Goal: Task Accomplishment & Management: Use online tool/utility

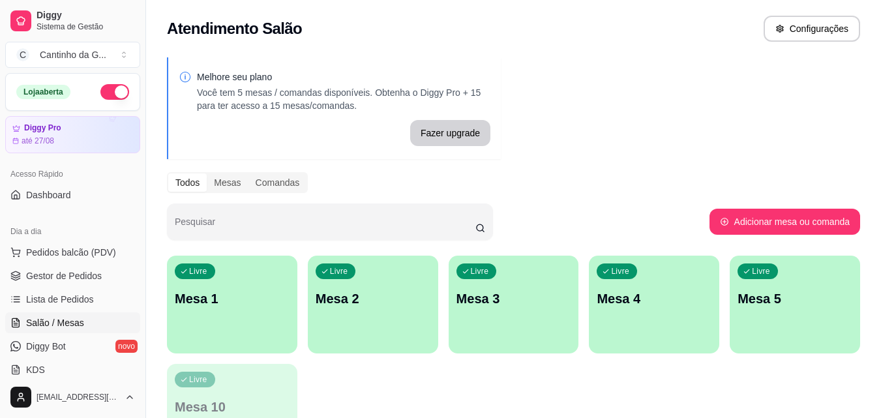
click at [250, 293] on p "Mesa 1" at bounding box center [232, 299] width 115 height 18
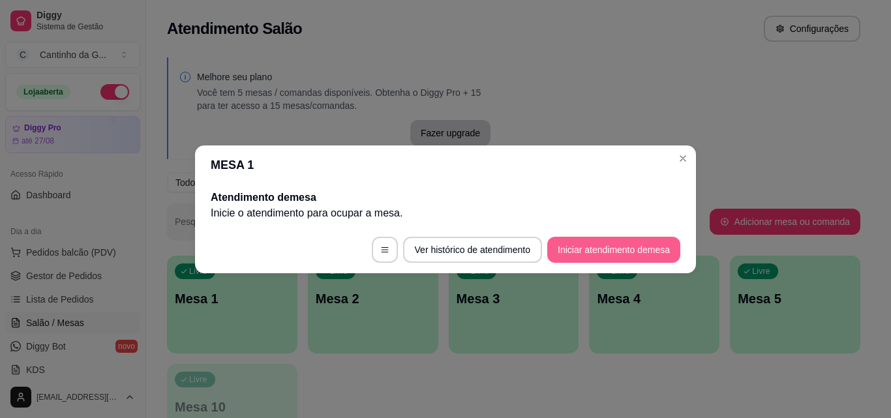
click at [580, 248] on button "Iniciar atendimento de mesa" at bounding box center [613, 250] width 133 height 26
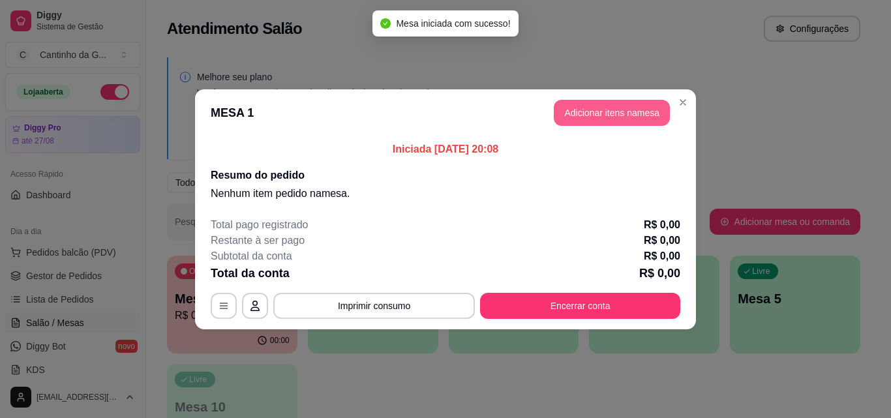
click at [624, 117] on button "Adicionar itens na mesa" at bounding box center [612, 113] width 116 height 26
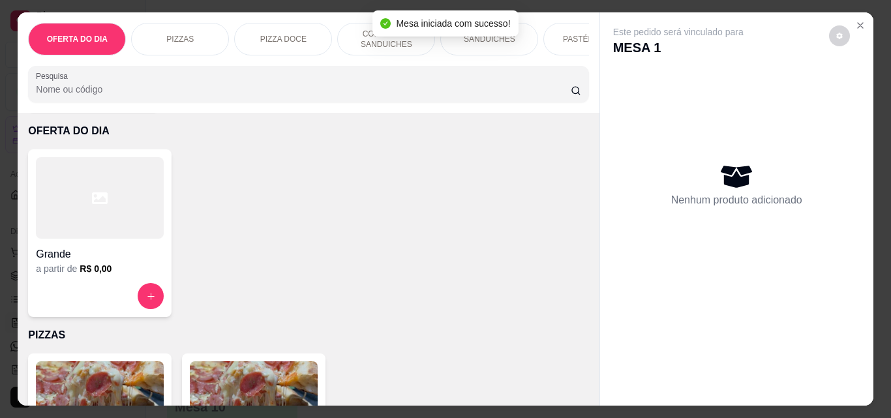
scroll to position [196, 0]
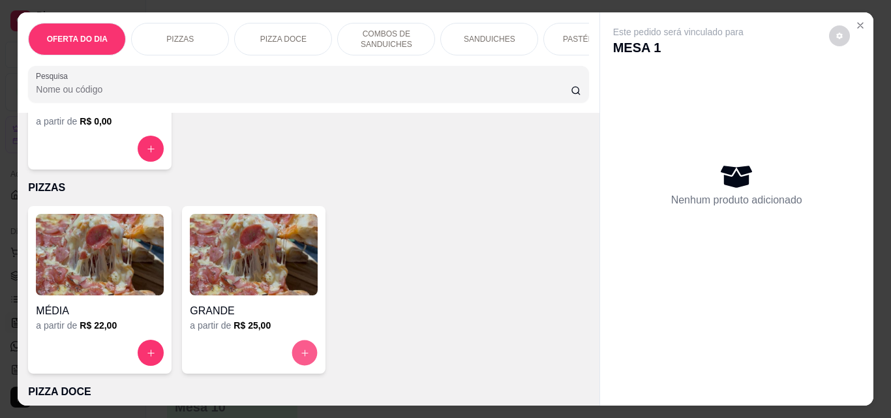
click at [293, 356] on button "increase-product-quantity" at bounding box center [304, 352] width 25 height 25
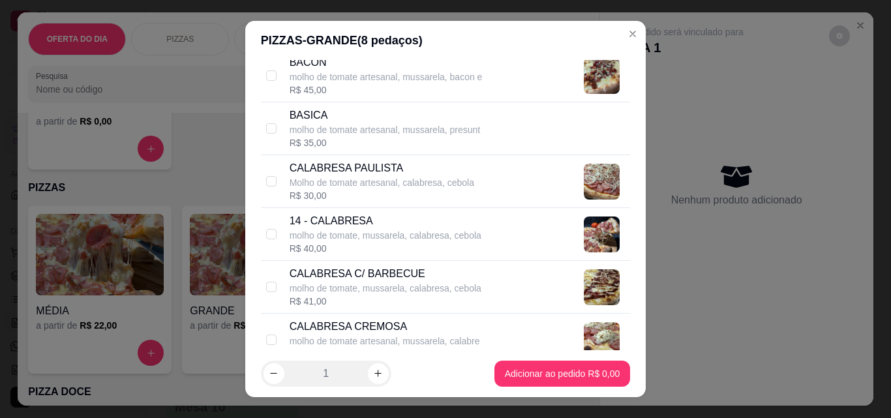
scroll to position [456, 0]
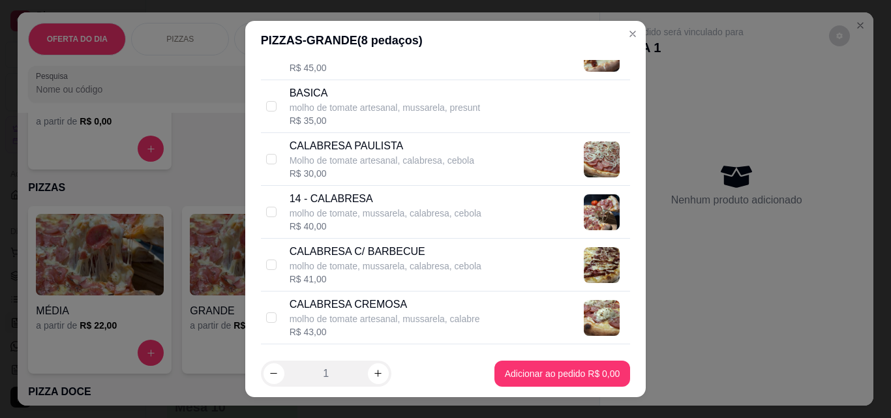
click at [274, 213] on div "14 - CALABRESA molho de tomate, mussarela, calabresa, cebola R$ 40,00" at bounding box center [446, 212] width 370 height 53
checkbox input "true"
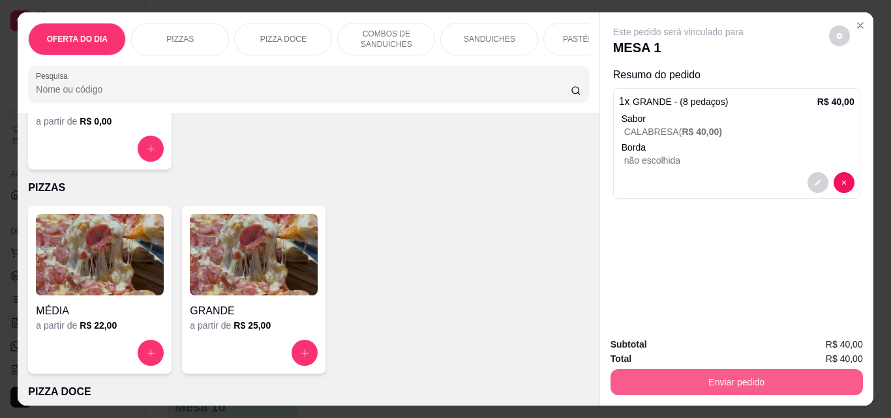
click at [698, 374] on button "Enviar pedido" at bounding box center [736, 382] width 252 height 26
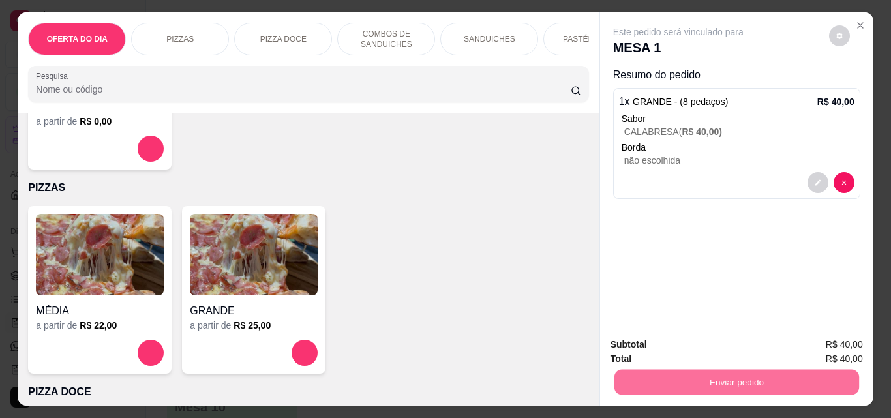
click at [749, 342] on button "Não registrar e enviar pedido" at bounding box center [693, 345] width 136 height 25
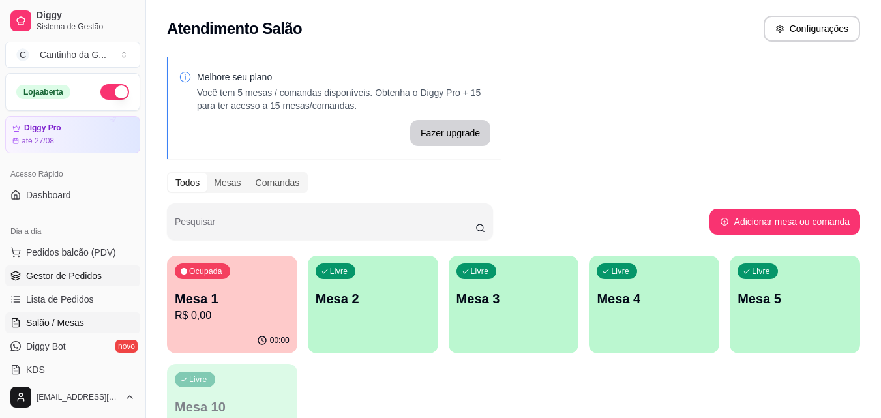
click at [72, 276] on span "Gestor de Pedidos" at bounding box center [64, 275] width 76 height 13
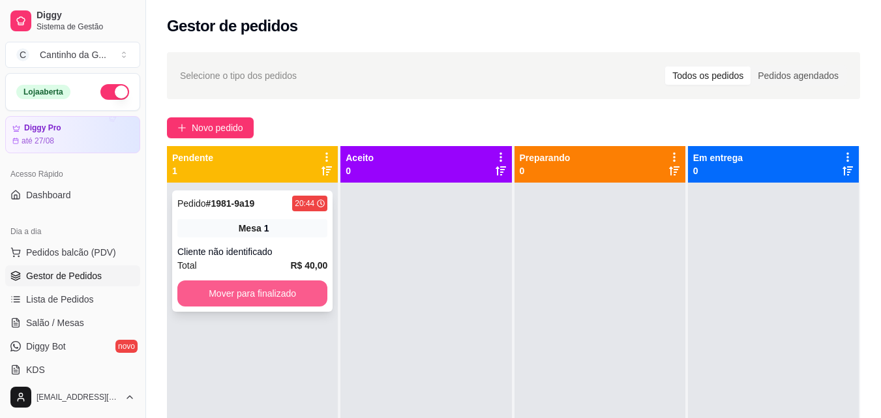
click at [250, 292] on button "Mover para finalizado" at bounding box center [252, 293] width 150 height 26
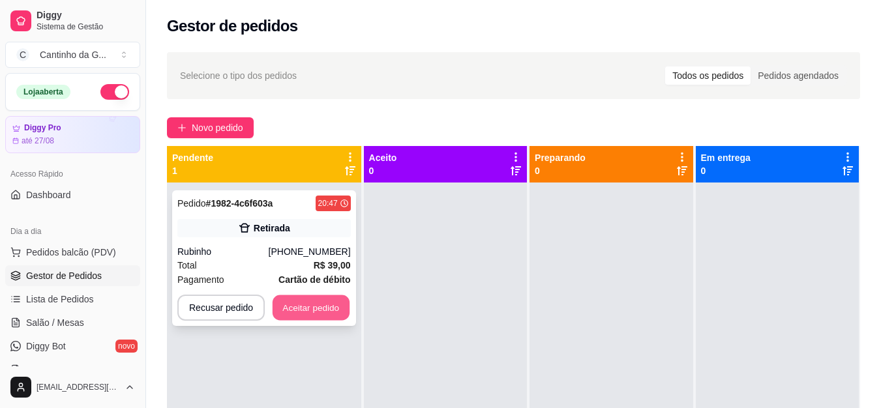
click at [285, 308] on button "Aceitar pedido" at bounding box center [311, 307] width 77 height 25
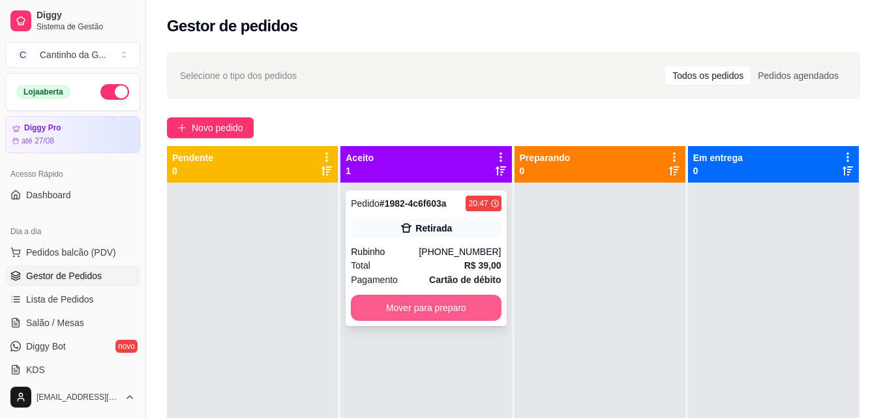
click at [402, 313] on button "Mover para preparo" at bounding box center [426, 308] width 150 height 26
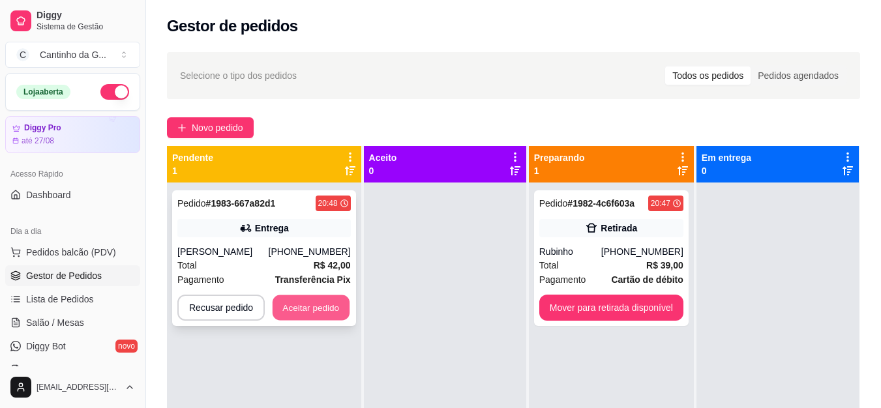
click at [318, 300] on button "Aceitar pedido" at bounding box center [311, 307] width 77 height 25
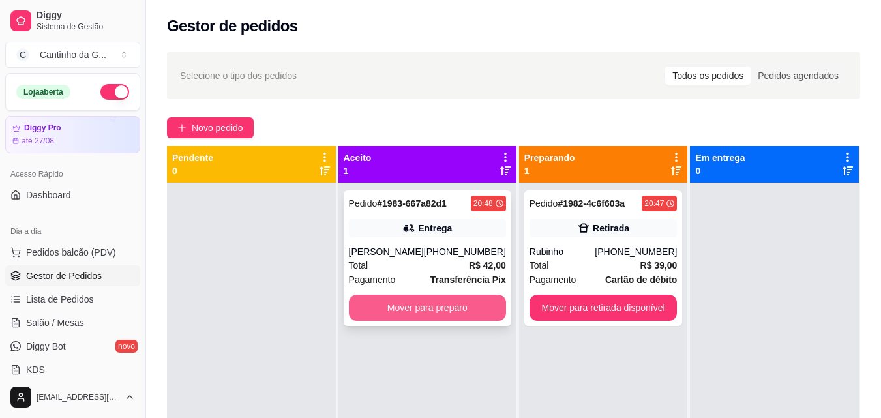
click at [411, 309] on button "Mover para preparo" at bounding box center [427, 308] width 157 height 26
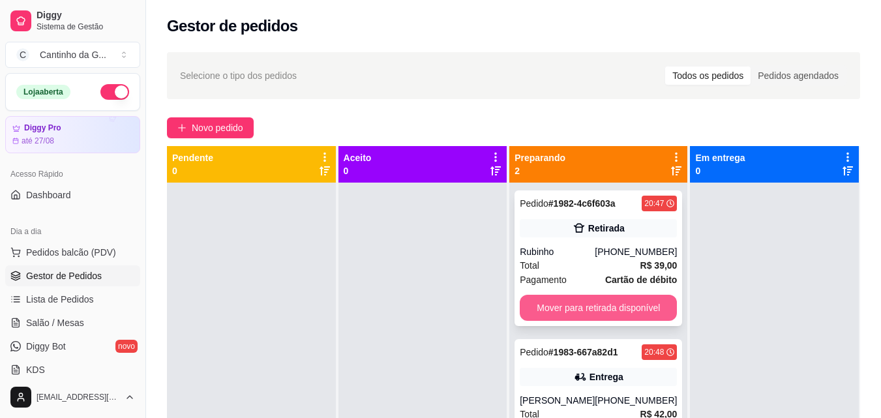
click at [618, 310] on button "Mover para retirada disponível" at bounding box center [598, 308] width 157 height 26
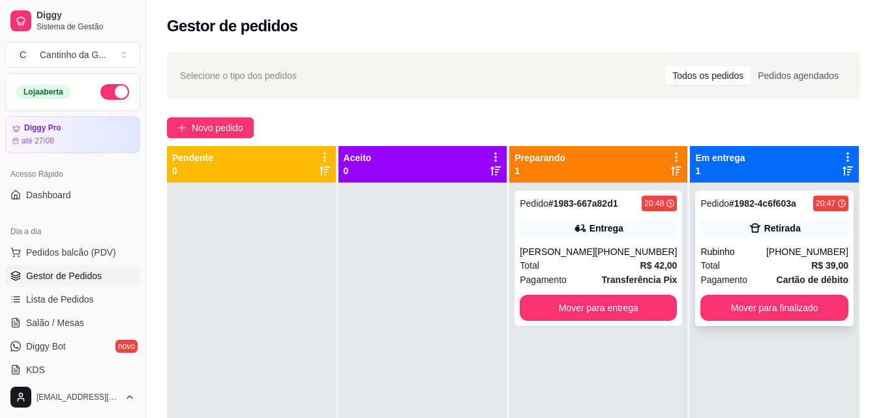
click at [813, 271] on span "R$ 39,00" at bounding box center [829, 265] width 37 height 14
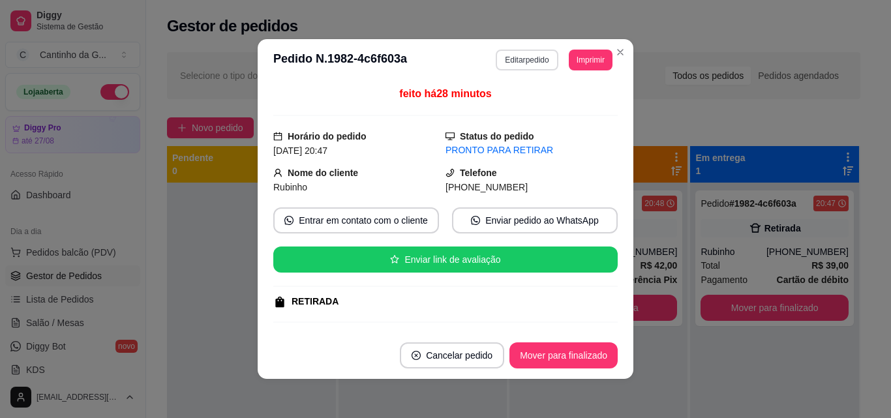
click at [539, 67] on button "Editar pedido" at bounding box center [527, 60] width 62 height 21
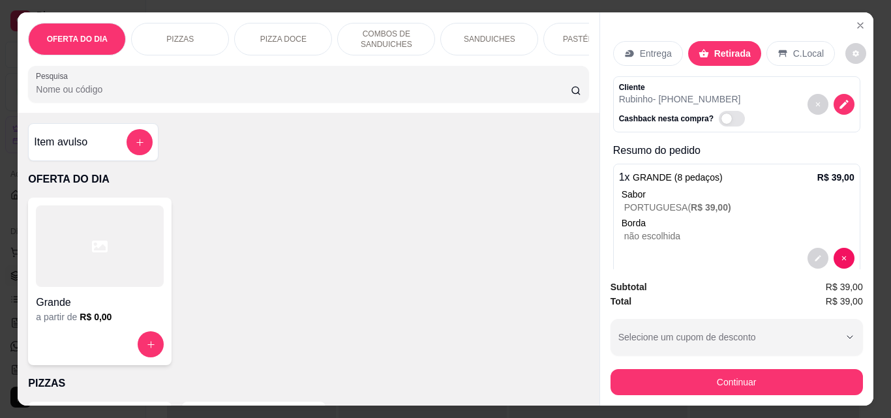
click at [653, 47] on p "Entrega" at bounding box center [656, 53] width 32 height 13
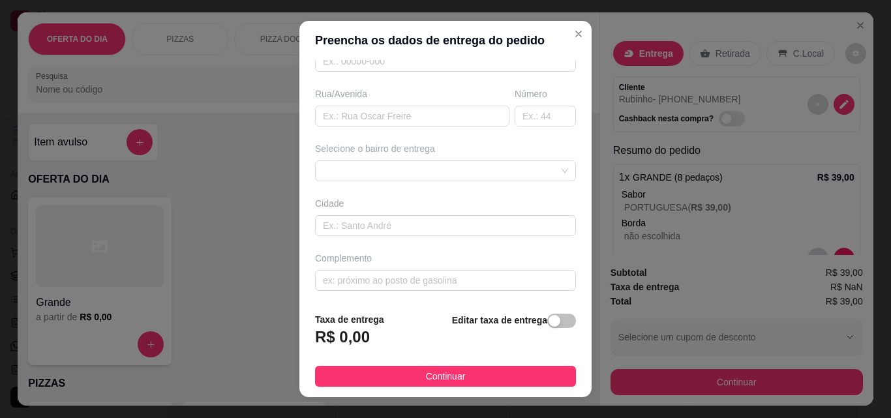
scroll to position [198, 0]
click at [451, 114] on input "text" at bounding box center [412, 114] width 194 height 21
click at [353, 117] on input "[GEOGRAPHIC_DATA]" at bounding box center [412, 114] width 194 height 21
click at [380, 113] on input "[GEOGRAPHIC_DATA]" at bounding box center [412, 114] width 194 height 21
type input "[GEOGRAPHIC_DATA]"
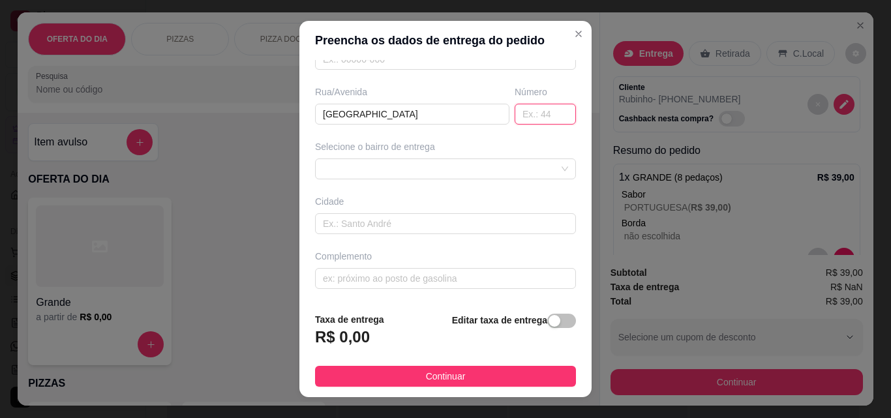
click at [524, 115] on input "text" at bounding box center [544, 114] width 61 height 21
click at [501, 172] on div at bounding box center [445, 168] width 261 height 21
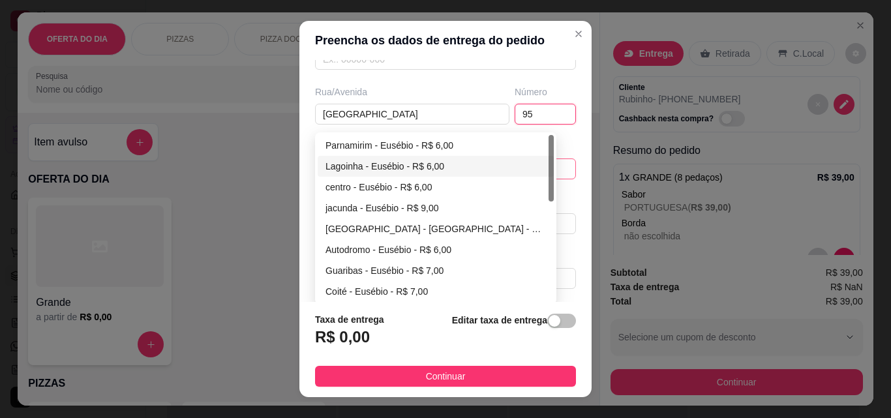
type input "95"
click at [447, 163] on div "Lagoinha - Eusébio - R$ 6,00" at bounding box center [435, 166] width 220 height 14
type input "Eusébio"
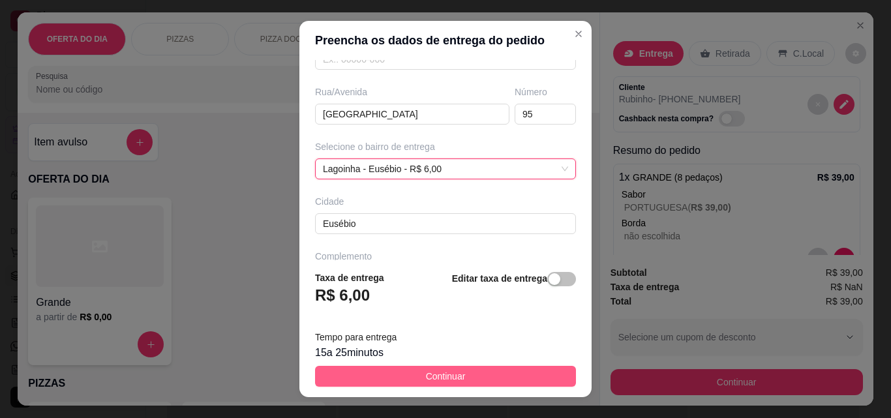
click at [495, 378] on button "Continuar" at bounding box center [445, 376] width 261 height 21
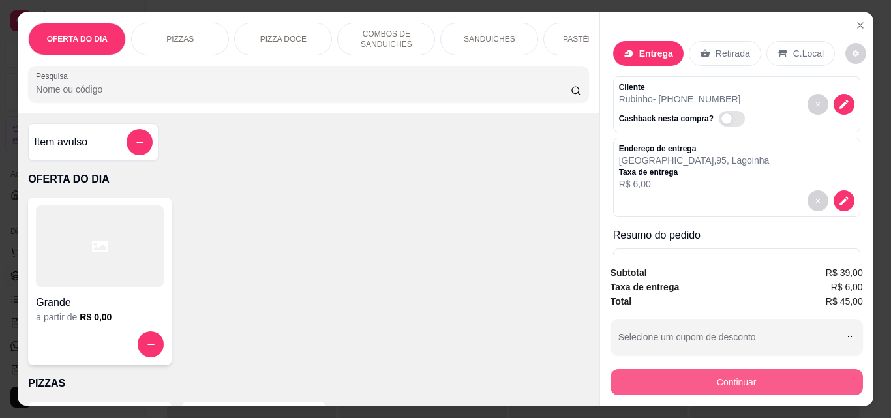
click at [763, 382] on button "Continuar" at bounding box center [736, 382] width 252 height 26
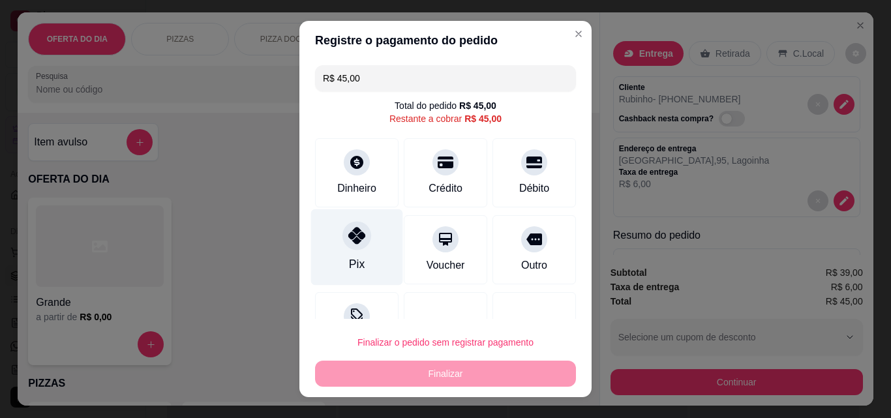
click at [366, 256] on div "Pix" at bounding box center [357, 247] width 92 height 76
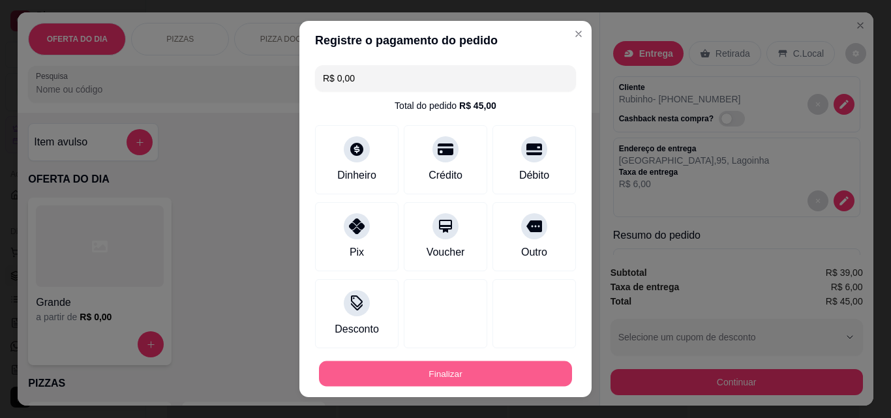
click at [469, 376] on button "Finalizar" at bounding box center [445, 373] width 253 height 25
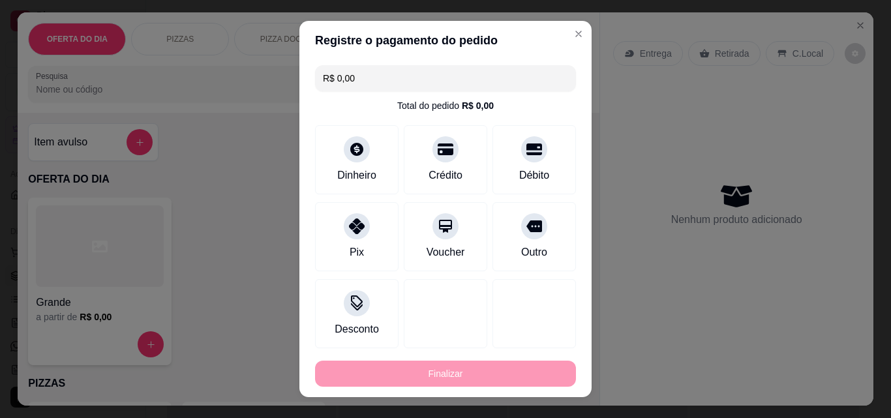
type input "-R$ 45,00"
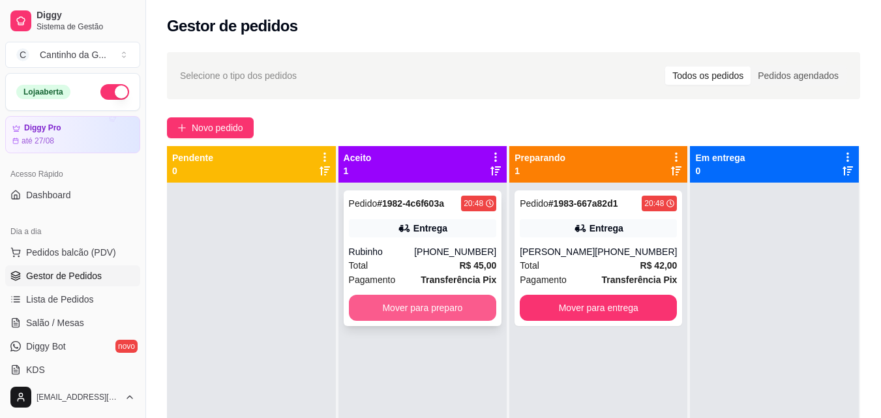
click at [460, 306] on button "Mover para preparo" at bounding box center [423, 308] width 148 height 26
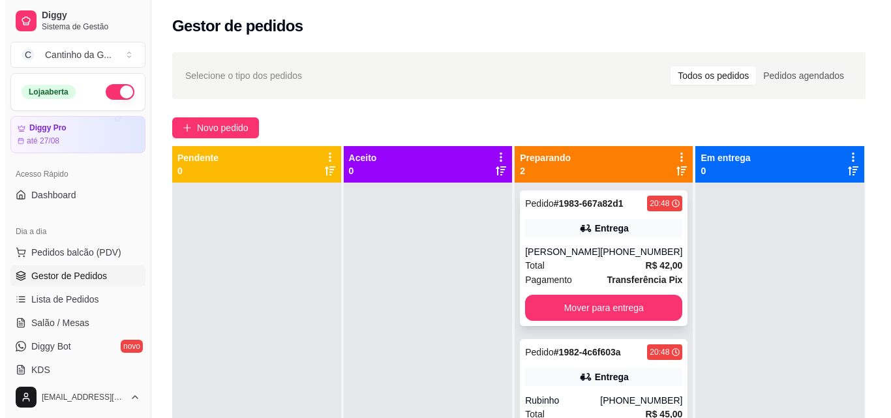
scroll to position [37, 0]
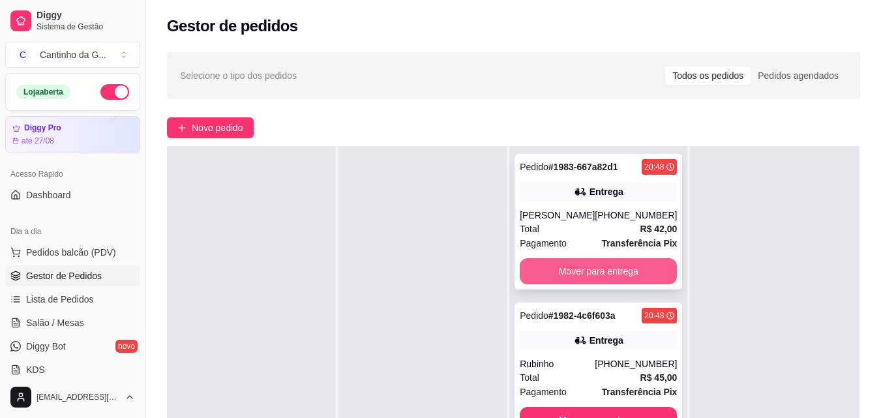
click at [649, 272] on button "Mover para entrega" at bounding box center [598, 271] width 157 height 26
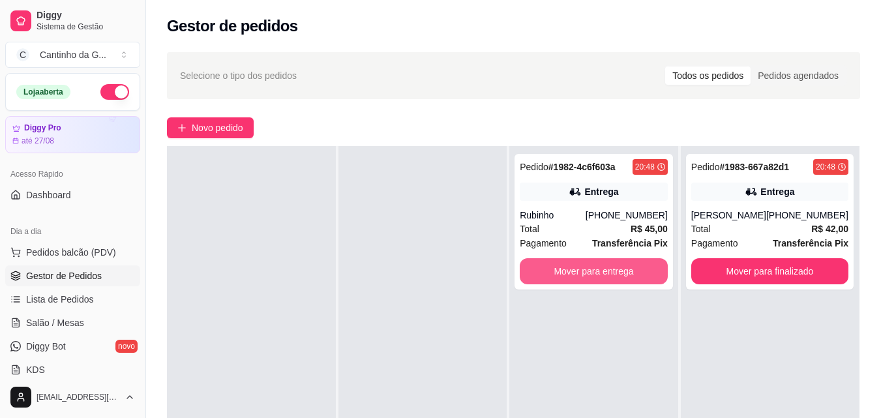
click at [649, 272] on button "Mover para entrega" at bounding box center [594, 271] width 148 height 26
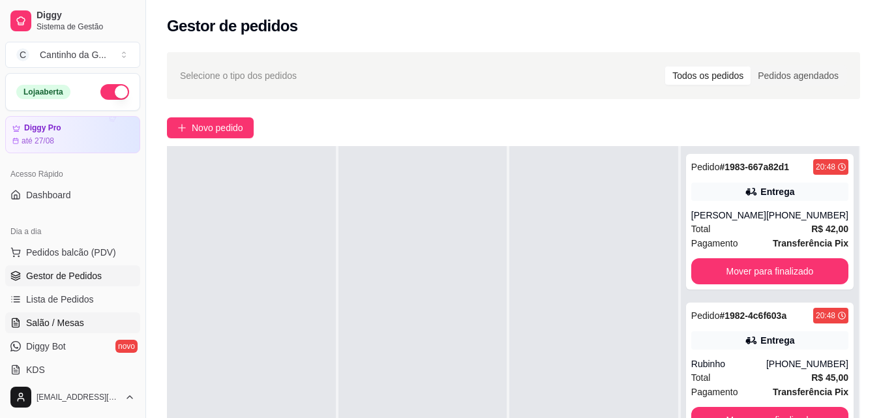
click at [74, 325] on span "Salão / Mesas" at bounding box center [55, 322] width 58 height 13
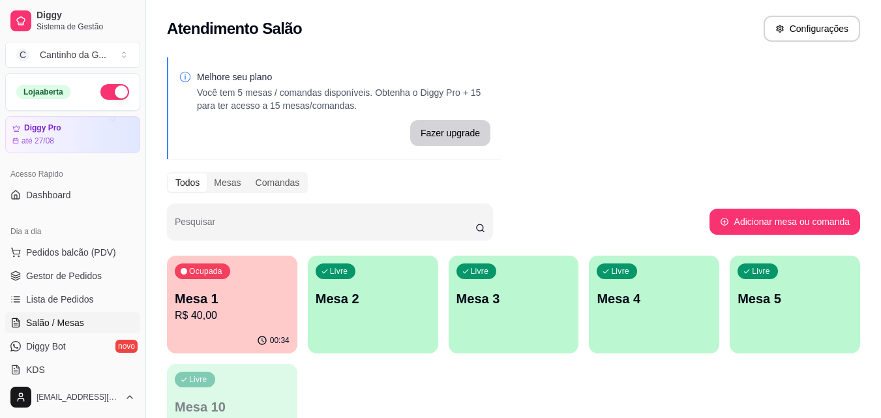
click at [255, 322] on p "R$ 40,00" at bounding box center [232, 316] width 115 height 16
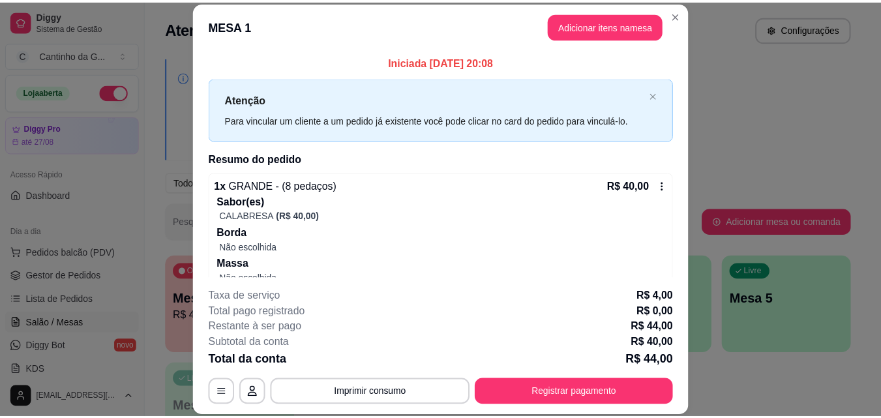
scroll to position [37, 0]
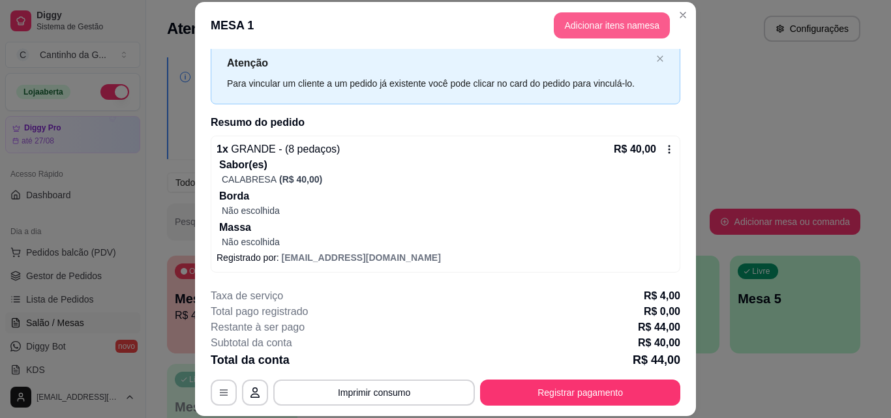
click at [649, 25] on button "Adicionar itens na mesa" at bounding box center [612, 25] width 116 height 26
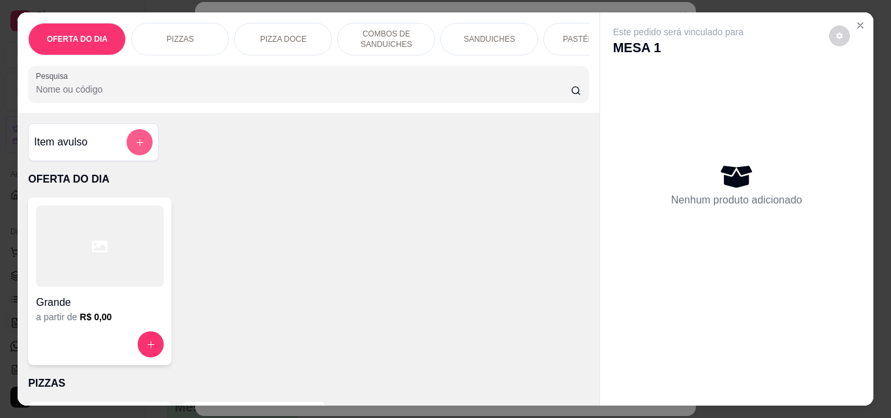
click at [127, 147] on button "add-separate-item" at bounding box center [140, 142] width 26 height 26
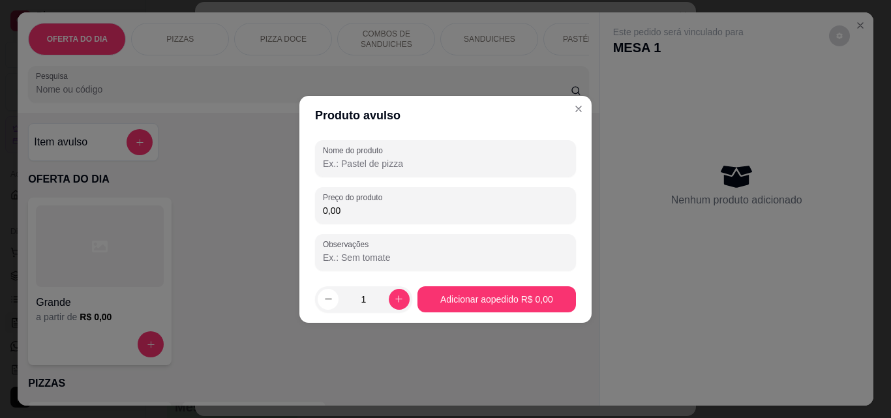
click at [422, 170] on input "Nome do produto" at bounding box center [445, 163] width 245 height 13
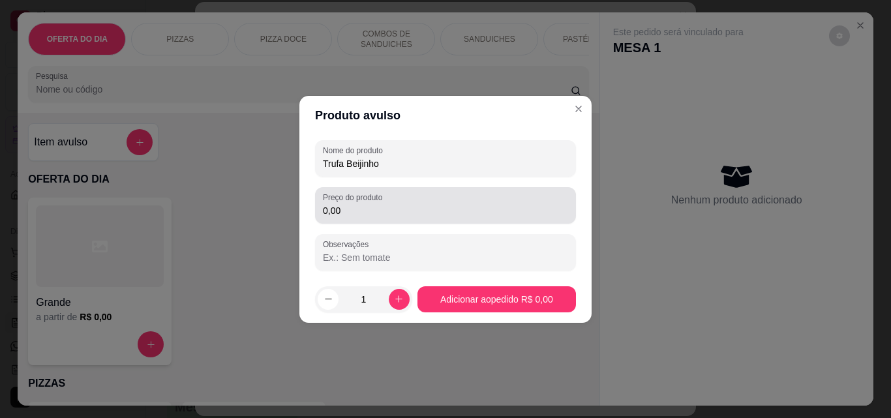
type input "Trufa Beijinho"
click at [408, 216] on input "0,00" at bounding box center [445, 210] width 245 height 13
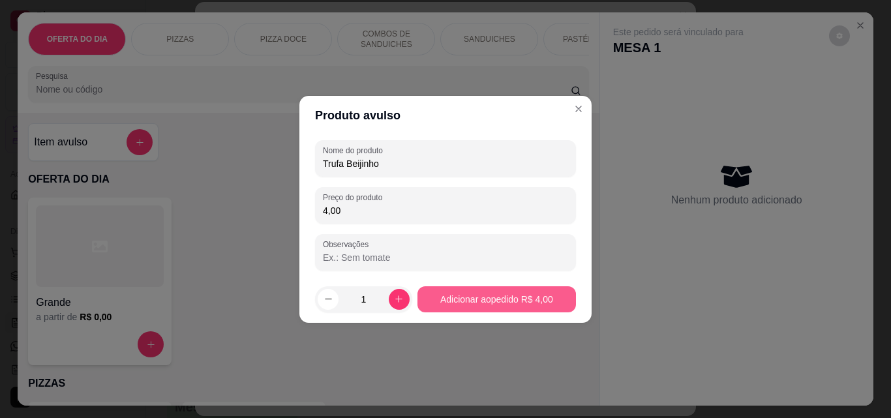
type input "4,00"
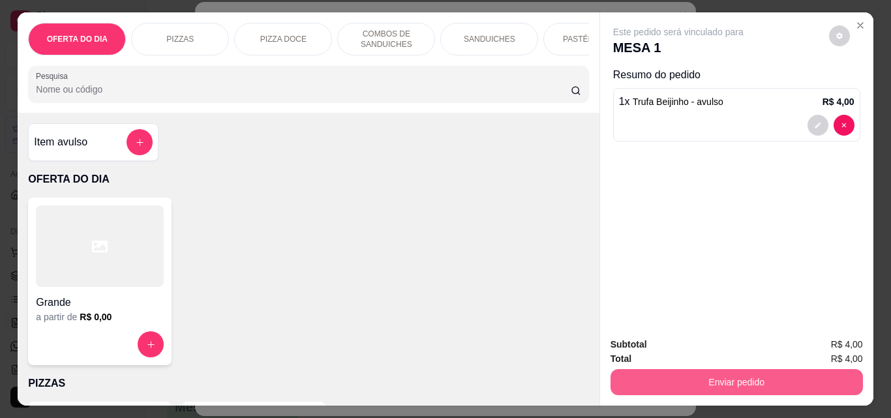
click at [717, 371] on button "Enviar pedido" at bounding box center [736, 382] width 252 height 26
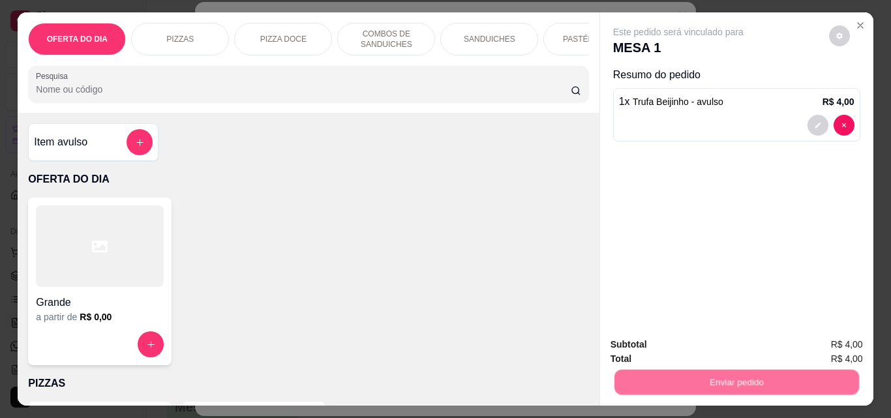
click at [718, 347] on button "Não registrar e enviar pedido" at bounding box center [693, 345] width 132 height 24
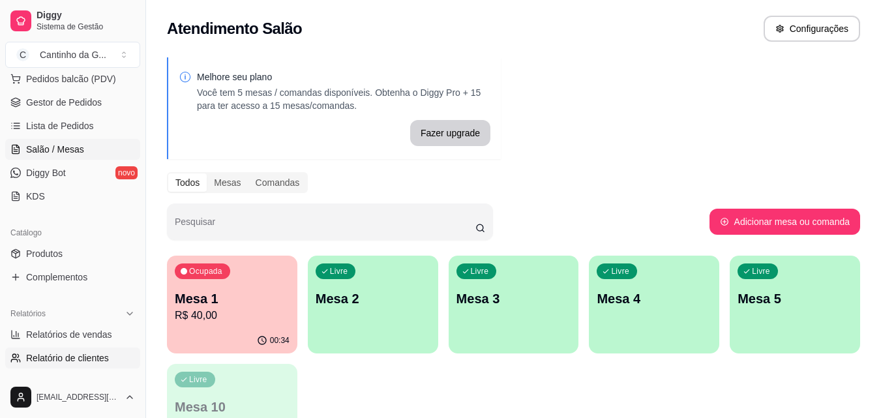
scroll to position [65, 0]
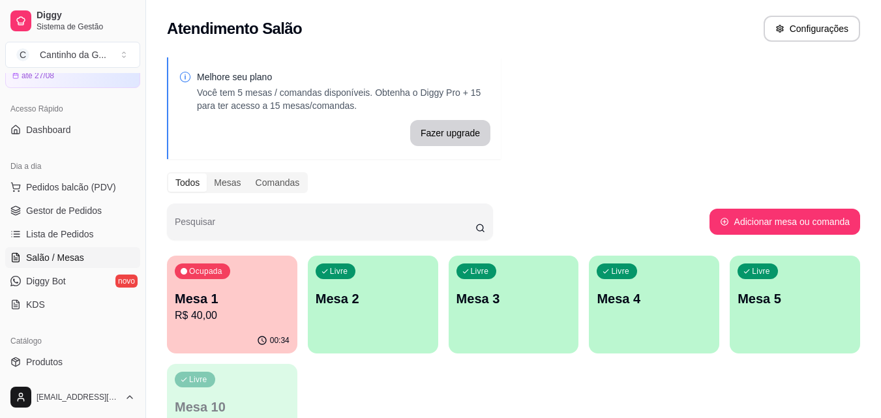
click at [553, 188] on div "Todos Mesas Comandas" at bounding box center [513, 182] width 693 height 21
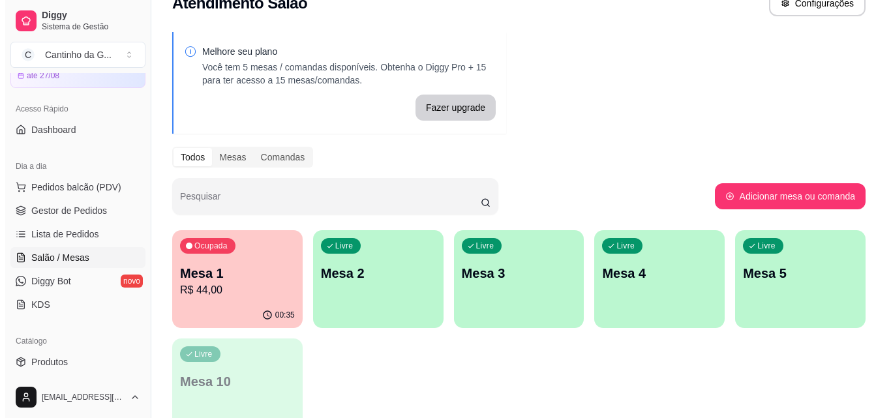
scroll to position [0, 0]
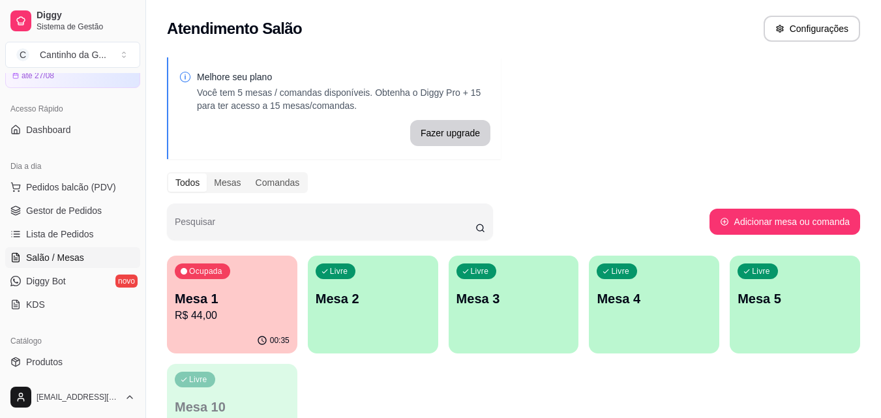
click at [245, 291] on div "Ocupada Mesa 1 R$ 44,00" at bounding box center [232, 292] width 130 height 72
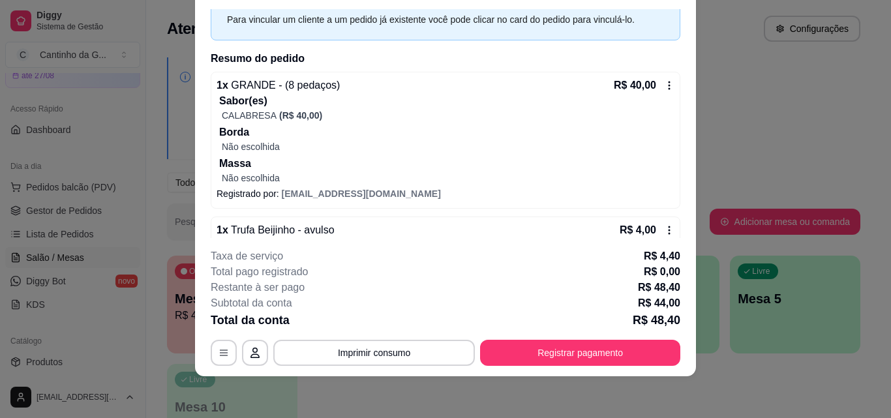
scroll to position [90, 0]
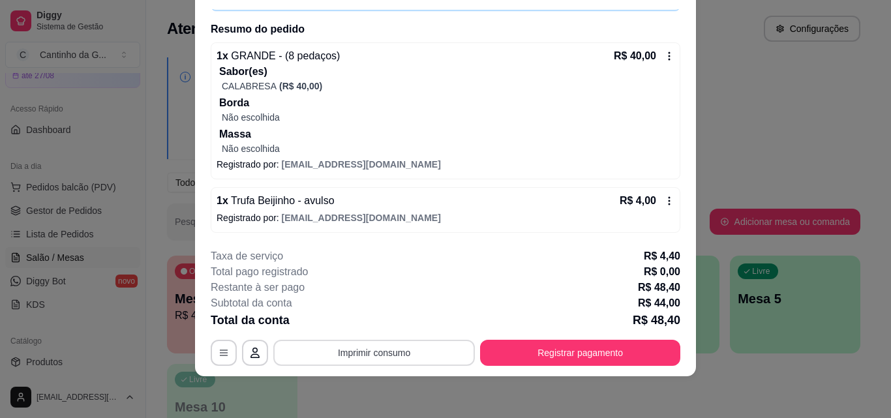
click at [407, 353] on button "Imprimir consumo" at bounding box center [373, 353] width 201 height 26
click at [393, 325] on button "IMPRESSORA" at bounding box center [373, 322] width 95 height 21
click at [664, 198] on icon at bounding box center [669, 201] width 10 height 10
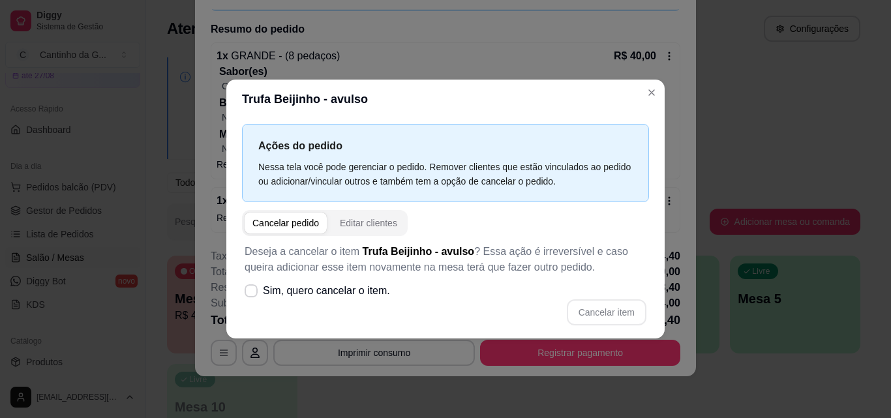
click at [263, 226] on div "Cancelar pedido" at bounding box center [285, 222] width 67 height 13
click at [245, 288] on span at bounding box center [251, 290] width 12 height 12
click at [245, 293] on input "Sim, quero cancelar o item." at bounding box center [248, 297] width 8 height 8
checkbox input "true"
click at [585, 316] on button "Cancelar item" at bounding box center [607, 312] width 80 height 26
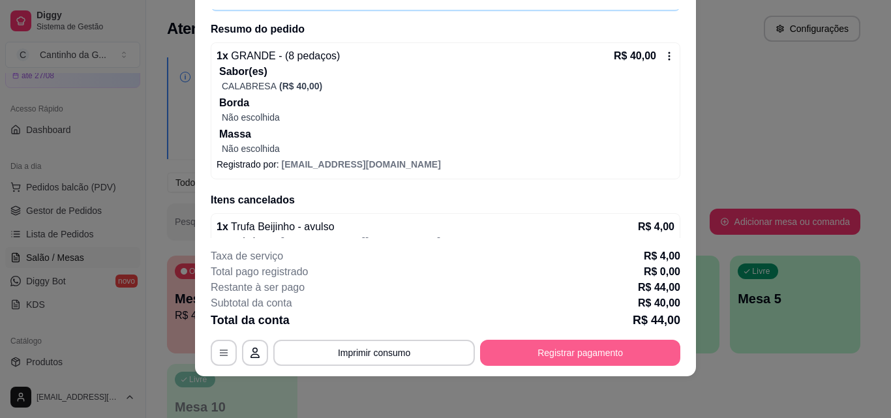
click at [556, 351] on button "Registrar pagamento" at bounding box center [580, 353] width 200 height 26
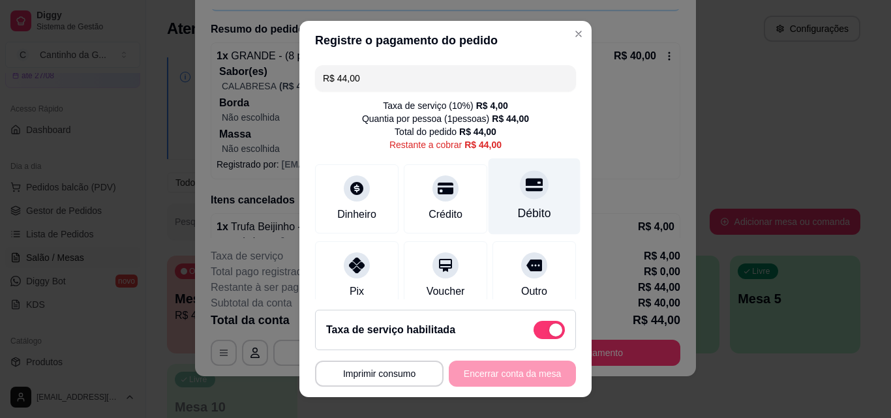
click at [524, 203] on div "Débito" at bounding box center [534, 196] width 92 height 76
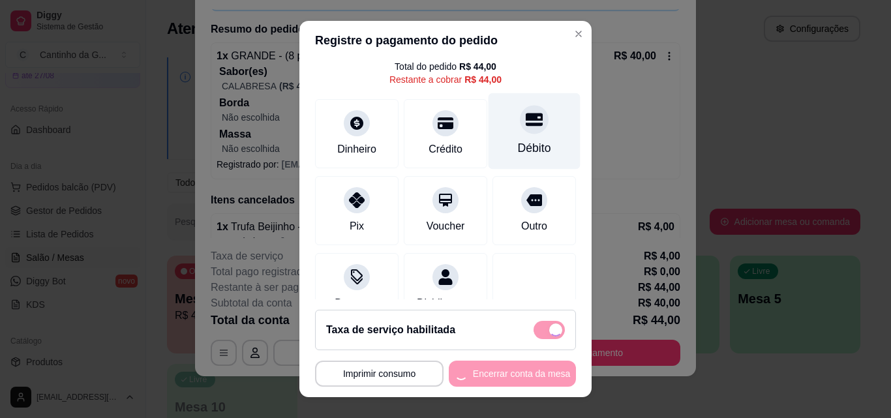
scroll to position [109, 0]
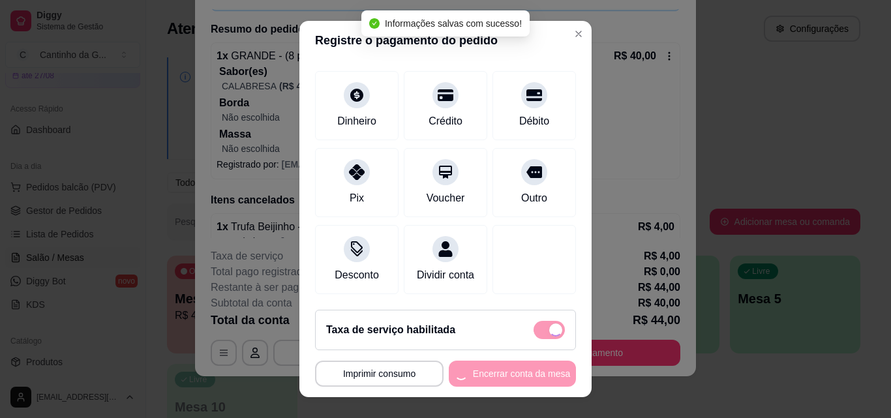
type input "R$ 0,00"
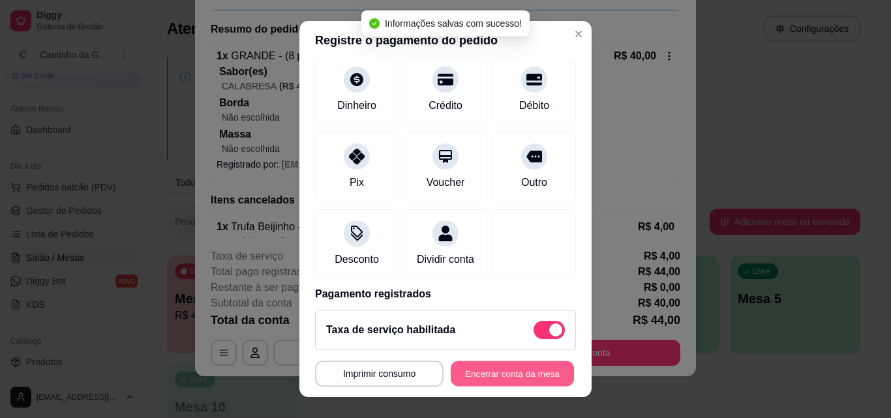
click at [510, 368] on button "Encerrar conta da mesa" at bounding box center [512, 373] width 123 height 25
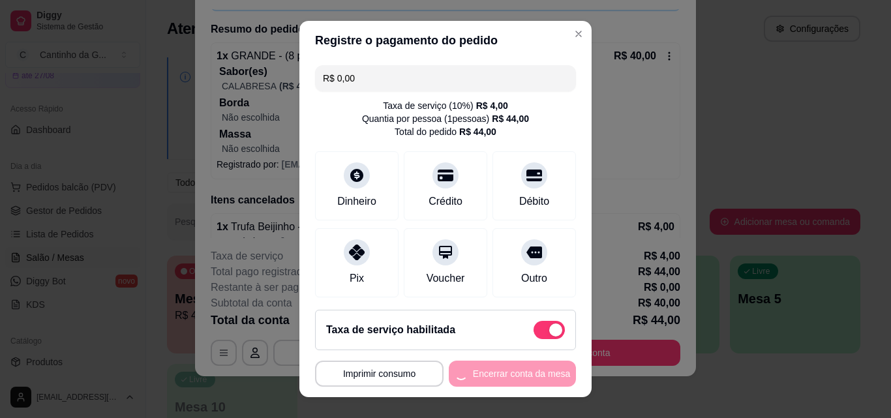
scroll to position [0, 0]
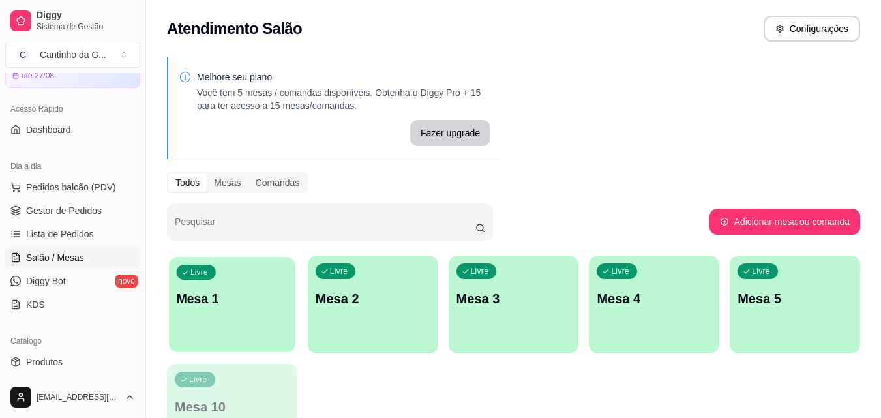
click at [243, 327] on div "Livre Mesa 1" at bounding box center [232, 297] width 127 height 80
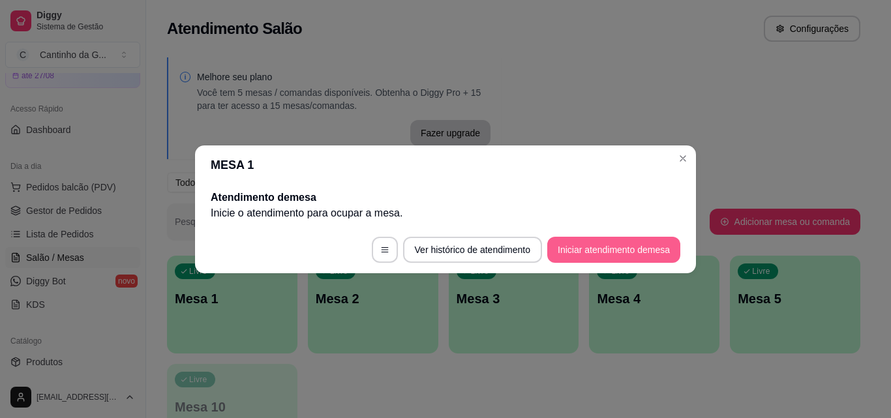
click at [645, 246] on button "Iniciar atendimento de mesa" at bounding box center [613, 250] width 133 height 26
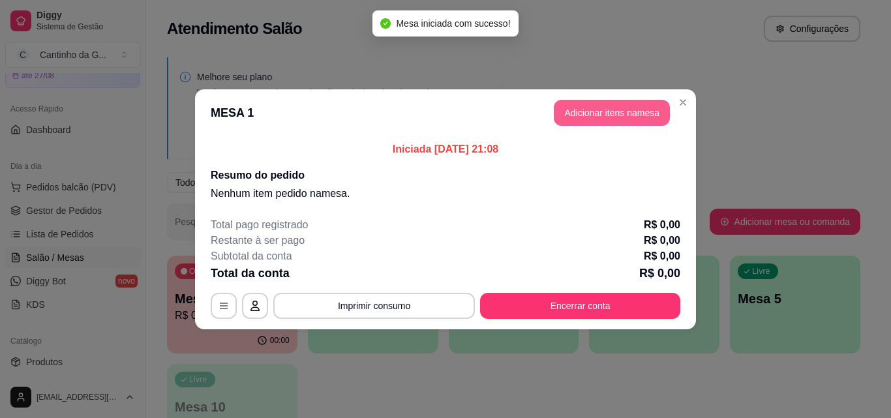
click at [609, 110] on button "Adicionar itens na mesa" at bounding box center [612, 113] width 116 height 26
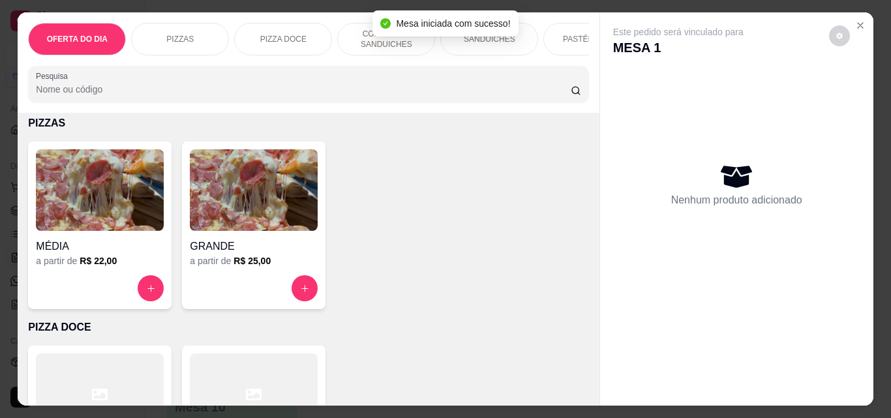
scroll to position [261, 0]
click at [297, 300] on button "increase-product-quantity" at bounding box center [304, 288] width 26 height 26
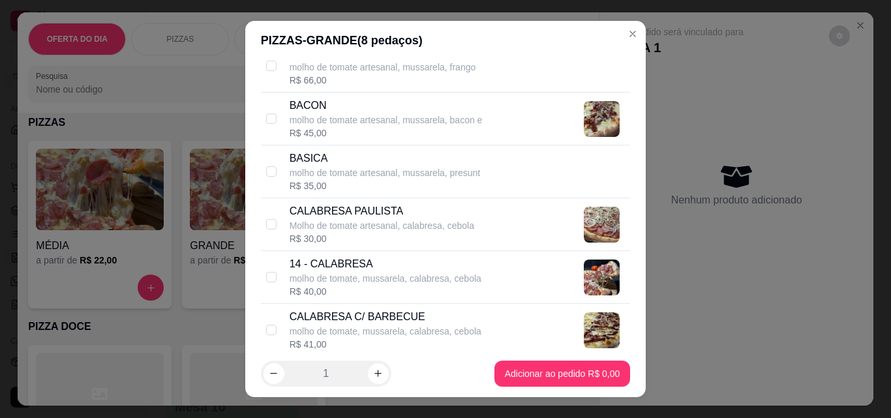
scroll to position [456, 0]
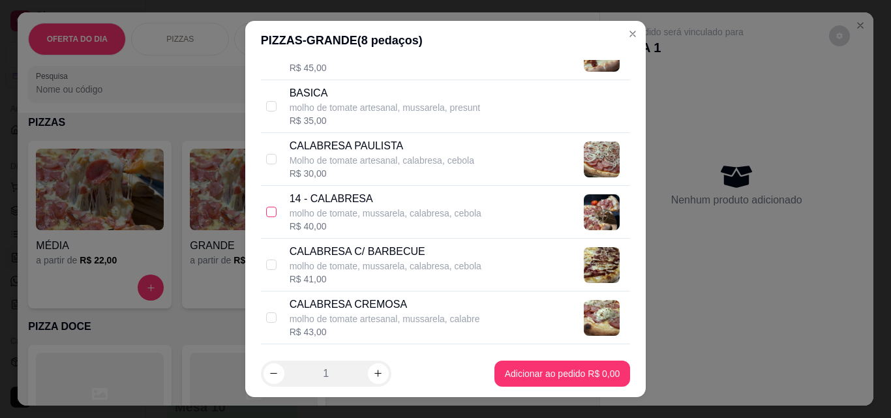
click at [266, 216] on input "checkbox" at bounding box center [271, 212] width 10 height 10
checkbox input "true"
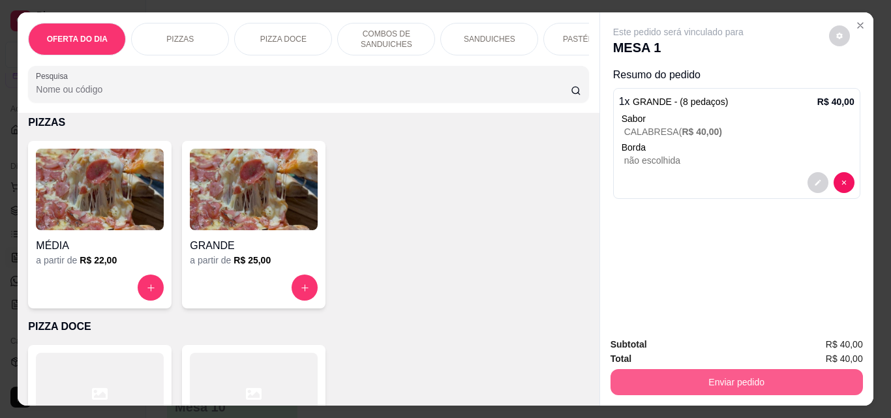
click at [709, 374] on button "Enviar pedido" at bounding box center [736, 382] width 252 height 26
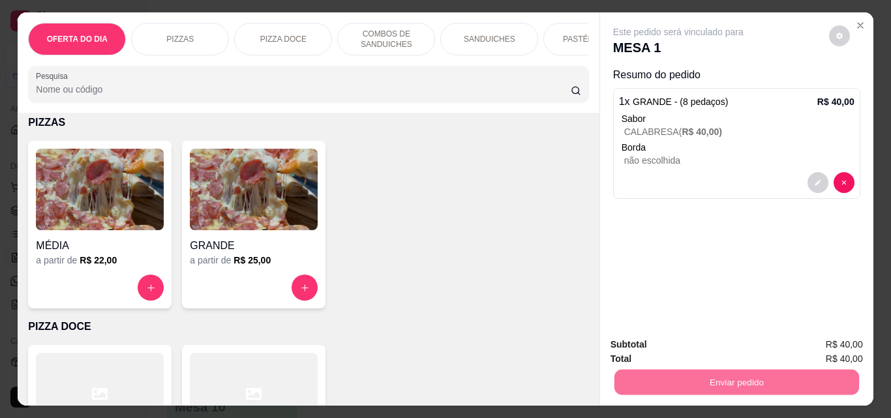
click at [691, 354] on button "Não registrar e enviar pedido" at bounding box center [693, 345] width 136 height 25
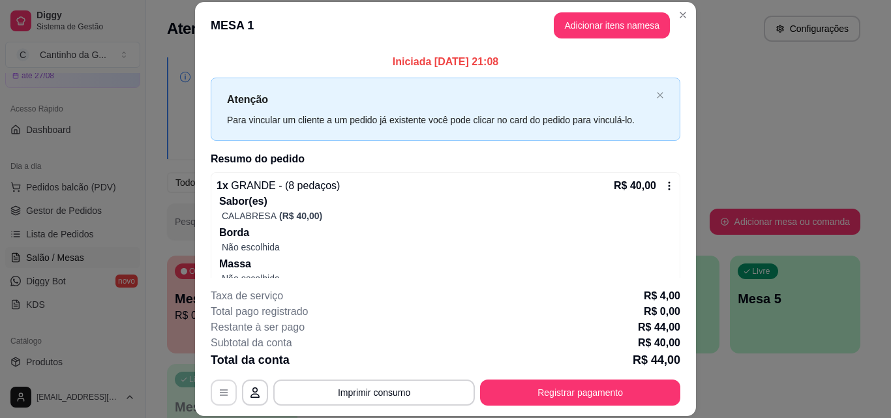
click at [224, 400] on button "button" at bounding box center [224, 393] width 26 height 26
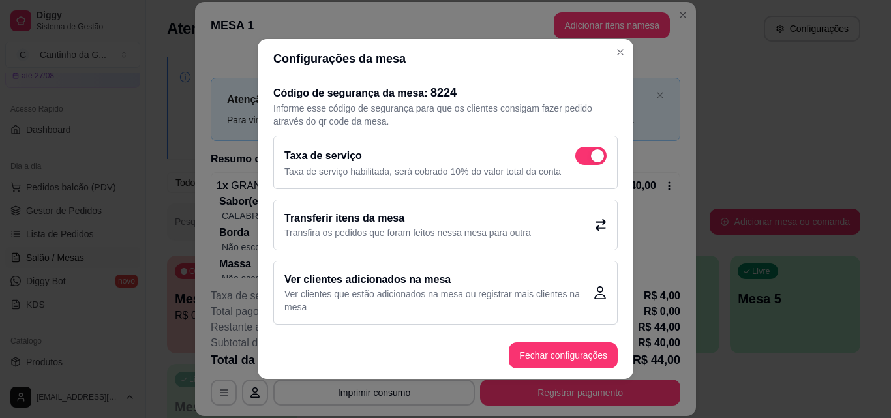
click at [591, 159] on span at bounding box center [597, 155] width 13 height 13
click at [580, 159] on input "checkbox" at bounding box center [578, 162] width 8 height 8
checkbox input "false"
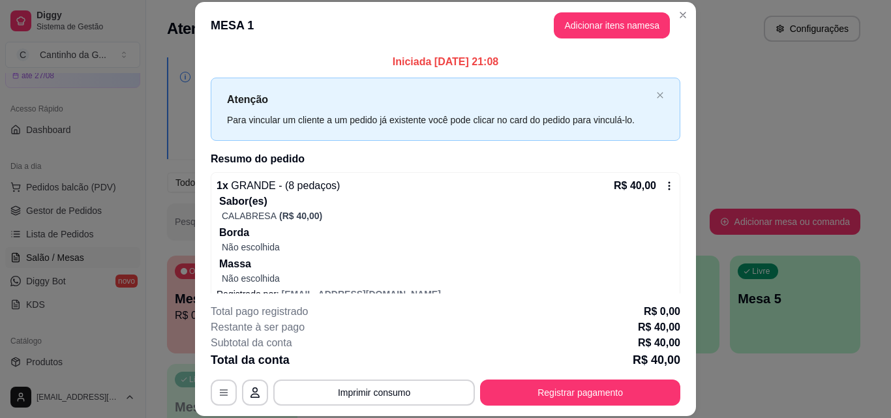
scroll to position [21, 0]
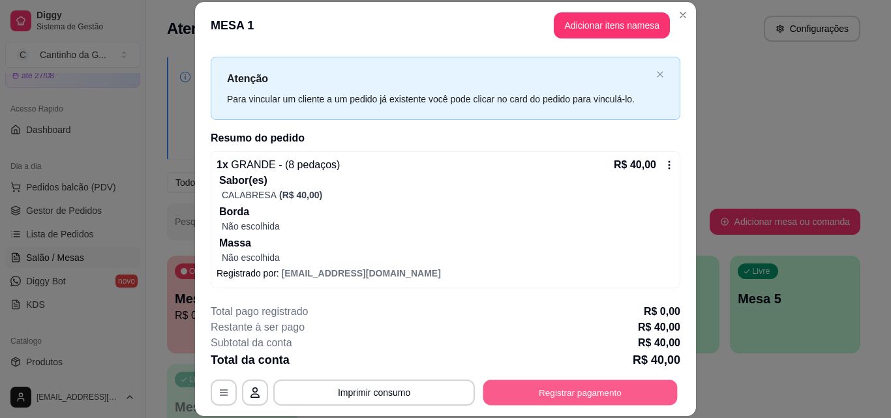
click at [603, 396] on button "Registrar pagamento" at bounding box center [580, 392] width 194 height 25
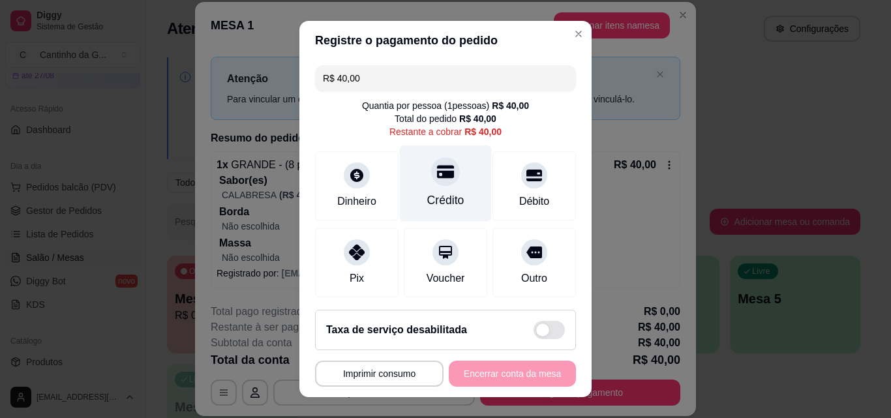
click at [437, 178] on icon at bounding box center [445, 172] width 17 height 13
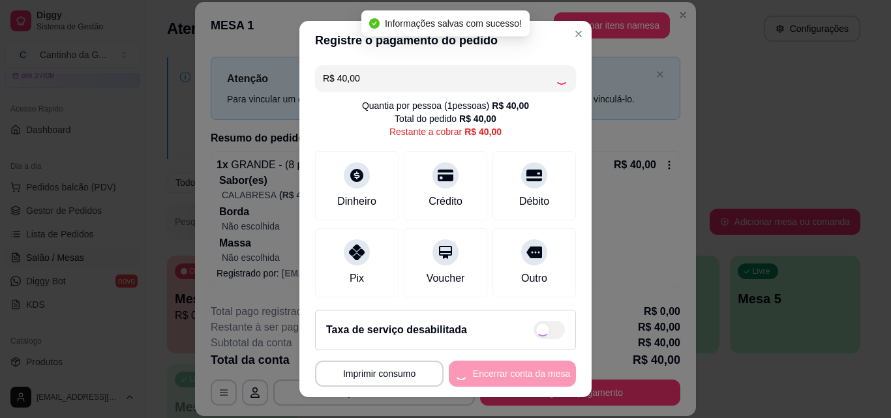
type input "R$ 0,00"
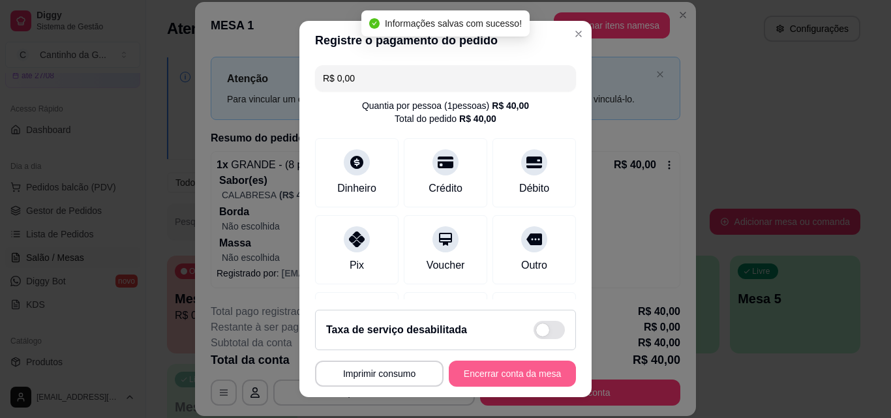
click at [514, 376] on button "Encerrar conta da mesa" at bounding box center [512, 374] width 127 height 26
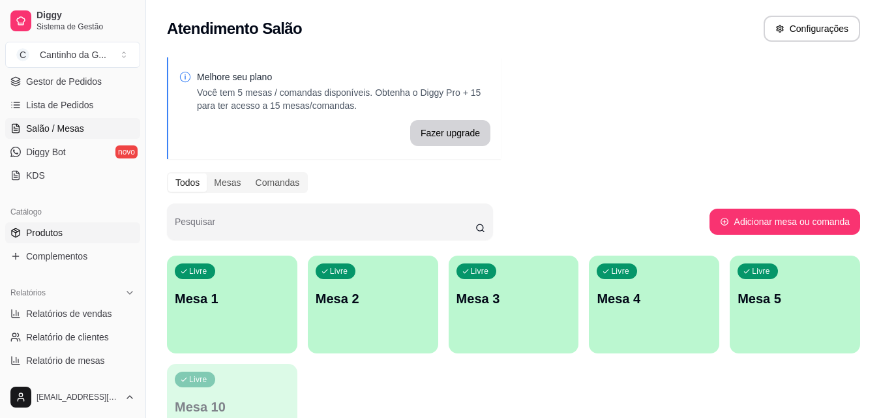
scroll to position [196, 0]
click at [98, 310] on span "Relatórios de vendas" at bounding box center [69, 312] width 86 height 13
select select "ALL"
select select "0"
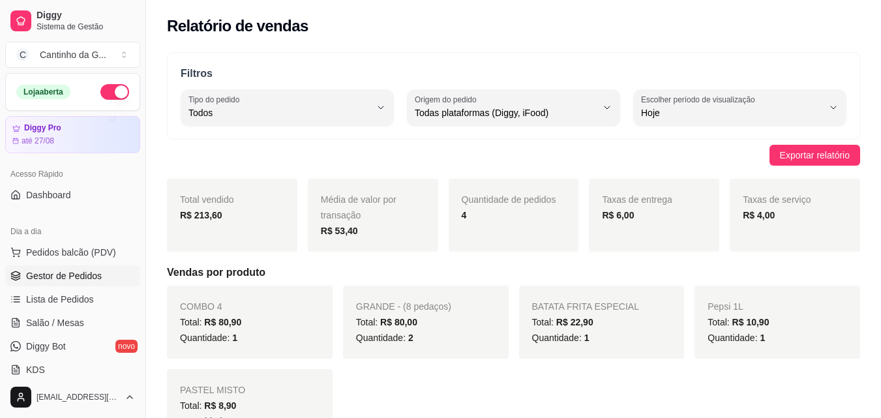
click at [85, 271] on span "Gestor de Pedidos" at bounding box center [64, 275] width 76 height 13
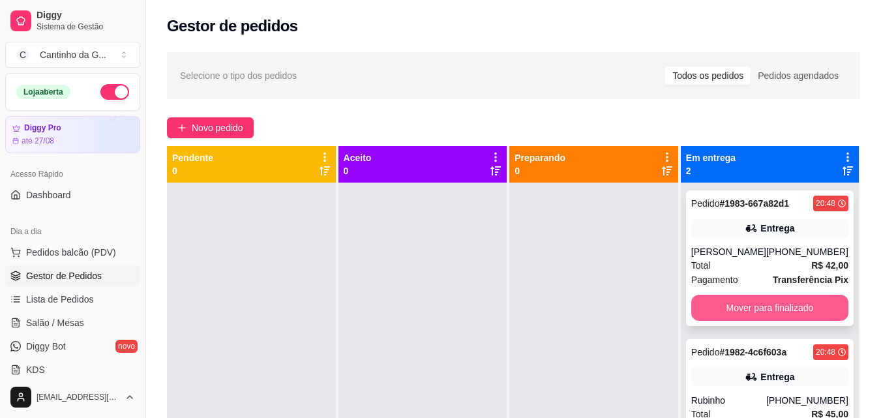
click at [793, 305] on button "Mover para finalizado" at bounding box center [769, 308] width 157 height 26
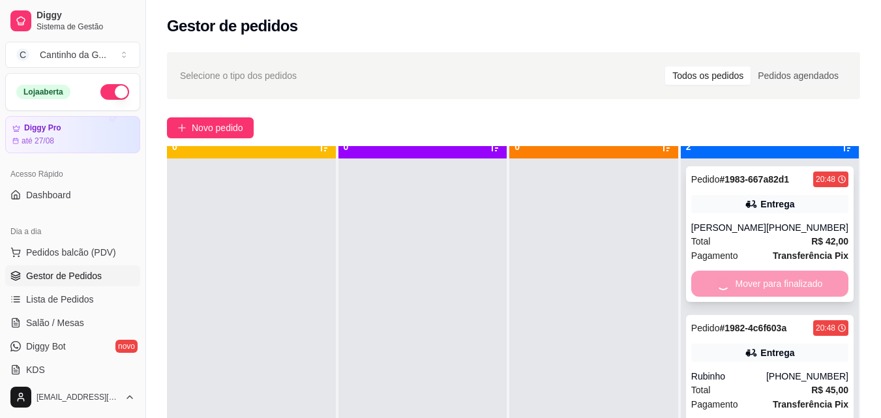
scroll to position [37, 0]
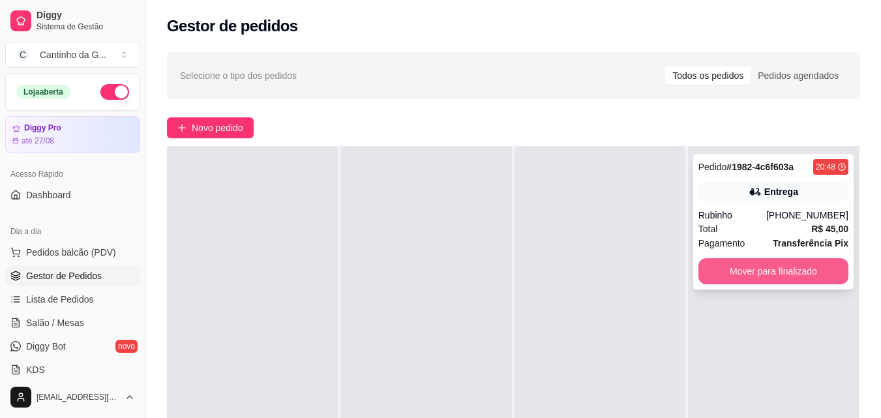
click at [795, 267] on button "Mover para finalizado" at bounding box center [773, 271] width 150 height 26
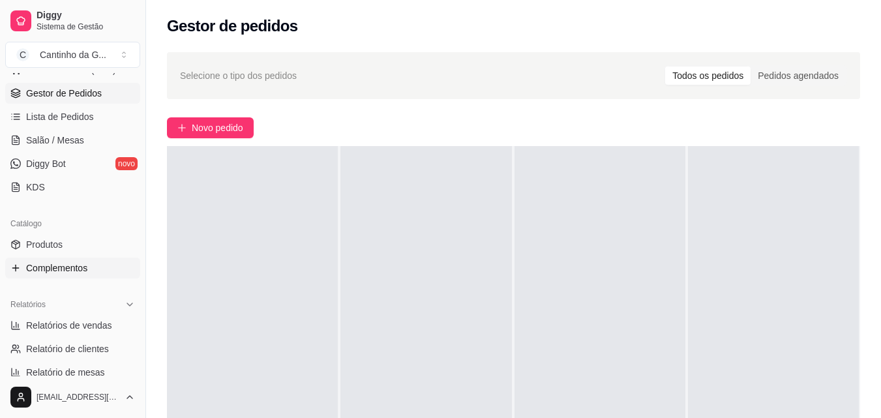
scroll to position [261, 0]
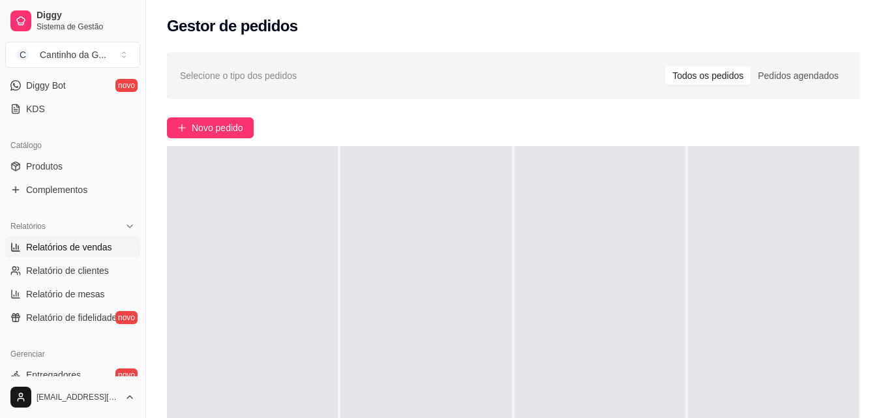
click at [81, 255] on link "Relatórios de vendas" at bounding box center [72, 247] width 135 height 21
select select "ALL"
select select "0"
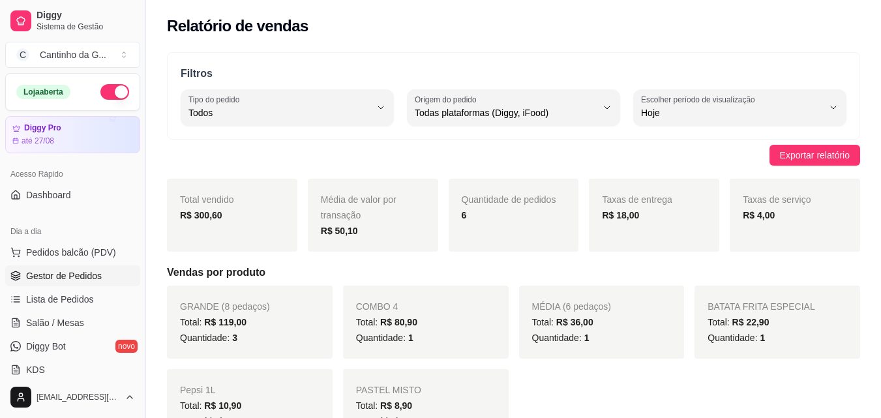
click at [100, 273] on link "Gestor de Pedidos" at bounding box center [72, 275] width 135 height 21
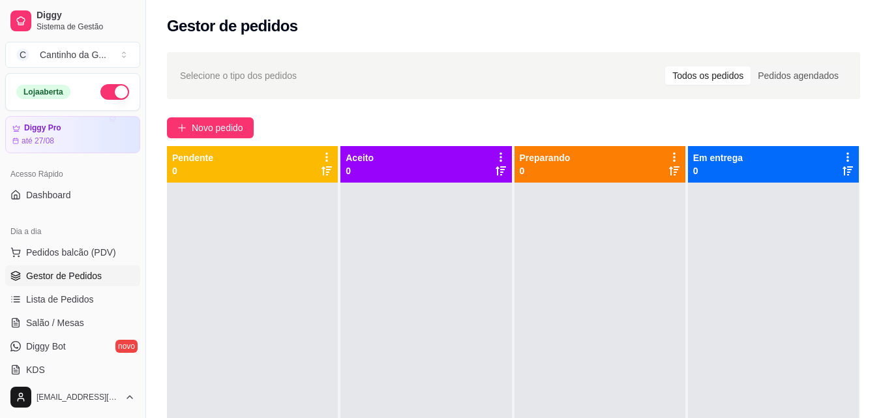
click at [400, 121] on div "Novo pedido" at bounding box center [513, 127] width 693 height 21
